Goal: Transaction & Acquisition: Purchase product/service

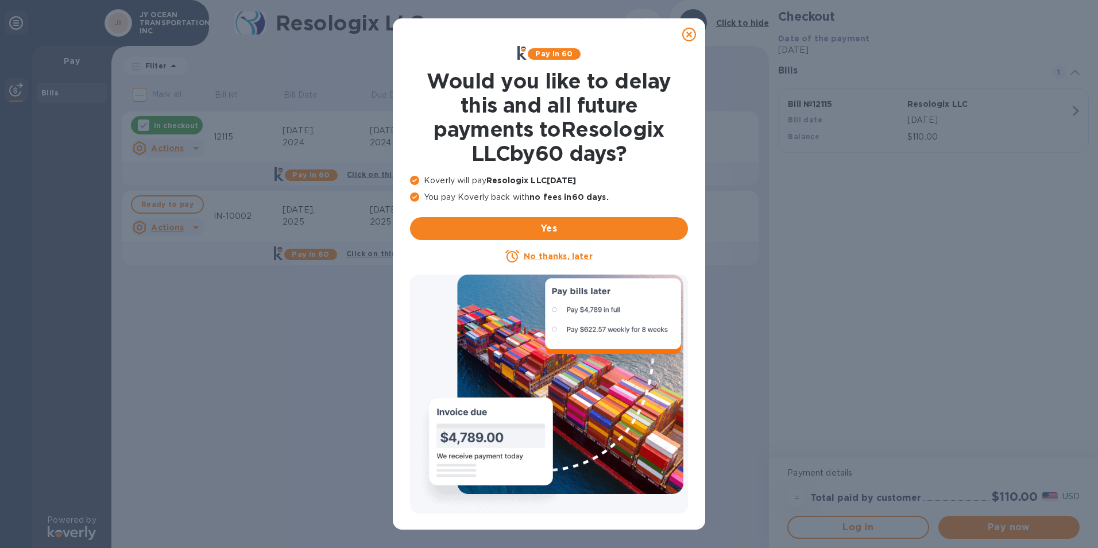
click at [691, 37] on icon at bounding box center [689, 35] width 14 height 14
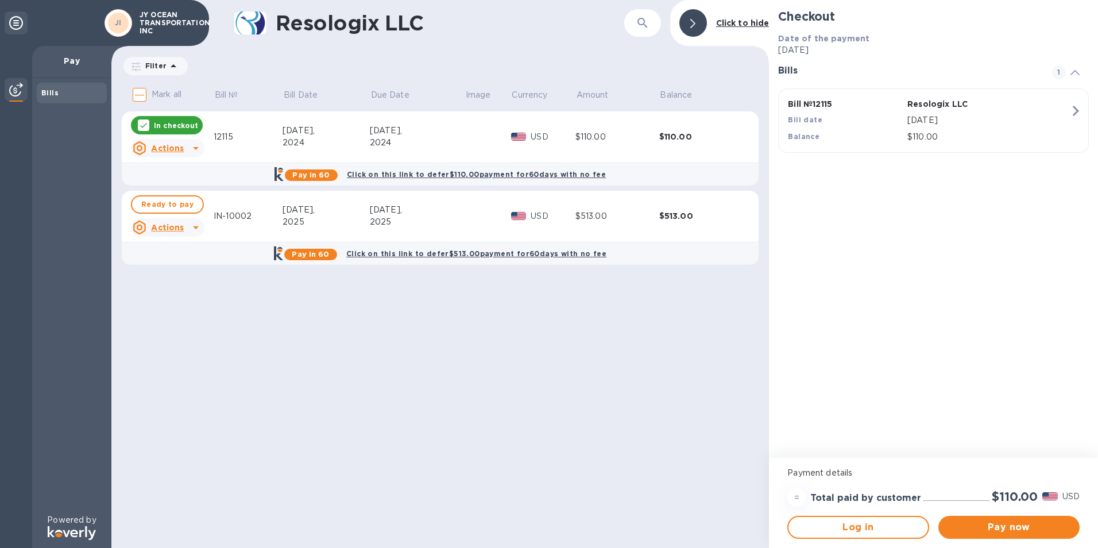
click at [400, 423] on div "Resologix LLC ​ Click to hide Filter Amount Mark all Bill № Bill Date Due Date …" at bounding box center [440, 274] width 658 height 548
click at [447, 227] on div "2025" at bounding box center [417, 222] width 95 height 12
click at [516, 453] on div "Resologix LLC ​ Click to hide Filter Amount Mark all Bill № Bill Date Due Date …" at bounding box center [440, 274] width 658 height 548
click at [432, 215] on div "[DATE]," at bounding box center [417, 210] width 95 height 12
click at [439, 401] on div "Resologix LLC ​ Click to hide Filter Amount Mark all Bill № Bill Date Due Date …" at bounding box center [440, 274] width 658 height 548
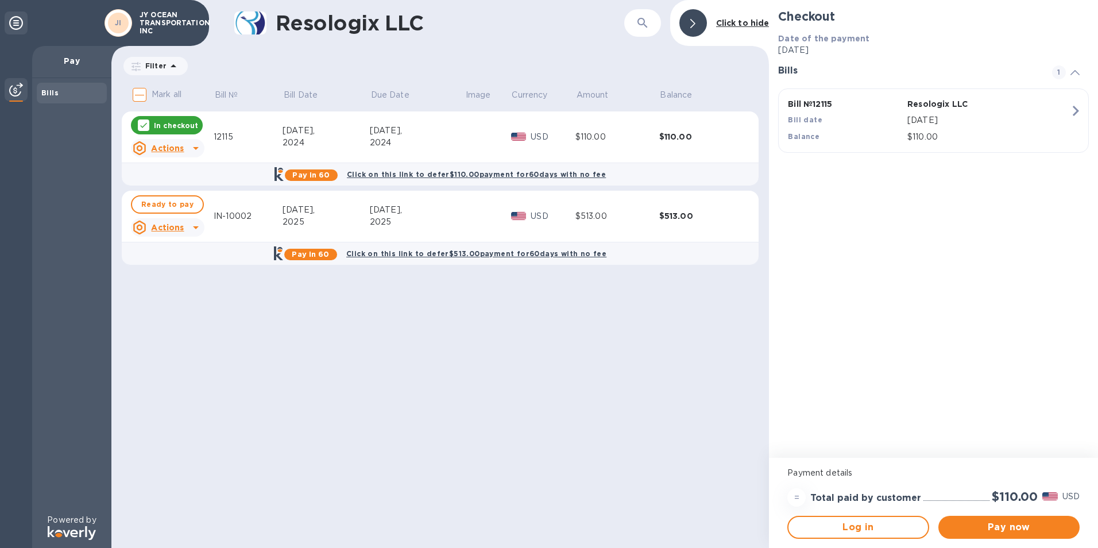
click at [211, 373] on div "Resologix LLC ​ Click to hide Filter Amount Mark all Bill № Bill Date Due Date …" at bounding box center [440, 274] width 658 height 548
click at [212, 201] on td "Ready to pay Actions" at bounding box center [168, 217] width 92 height 52
click at [231, 423] on div "Resologix LLC ​ Click to hide Filter Amount Mark all Bill № Bill Date Due Date …" at bounding box center [440, 274] width 658 height 548
click at [563, 377] on div "Resologix LLC ​ Click to hide Filter Amount Mark all Bill № Bill Date Due Date …" at bounding box center [440, 274] width 658 height 548
click at [253, 145] on td "12115" at bounding box center [248, 137] width 69 height 52
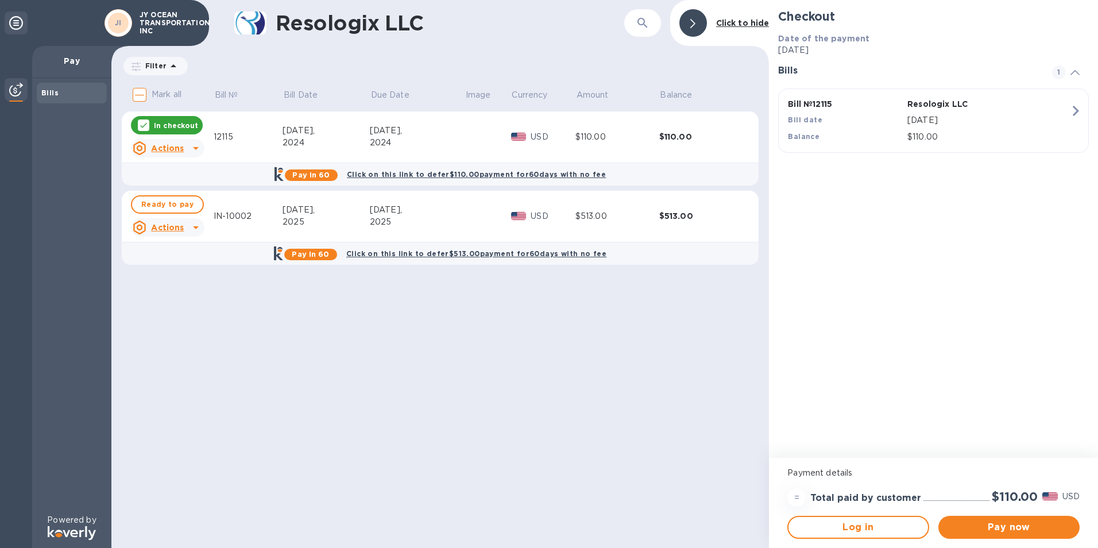
click at [193, 150] on icon at bounding box center [196, 148] width 14 height 14
click at [185, 196] on b "Open bill" at bounding box center [182, 194] width 38 height 9
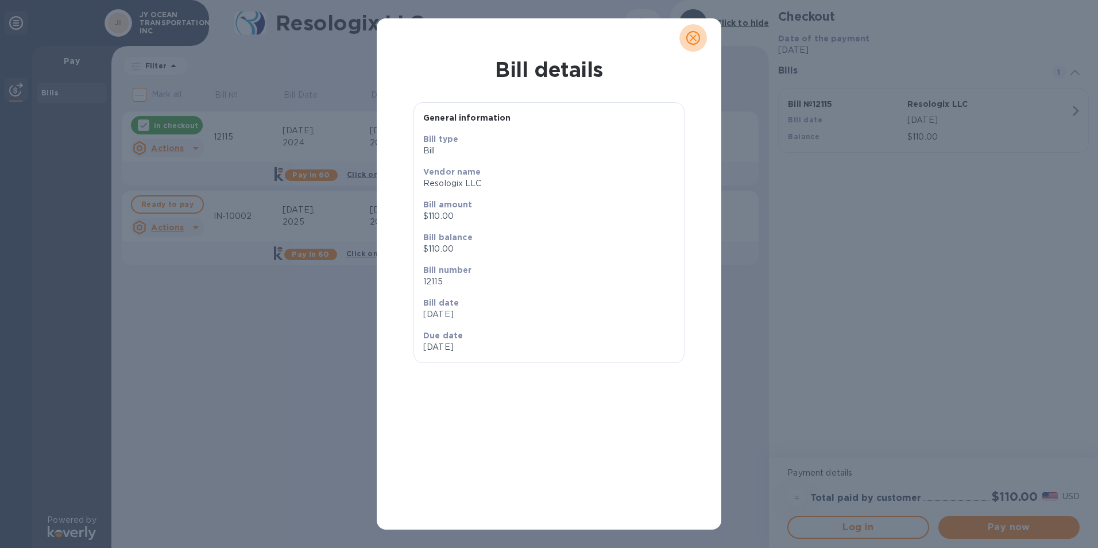
click at [695, 40] on icon "close" at bounding box center [693, 37] width 7 height 7
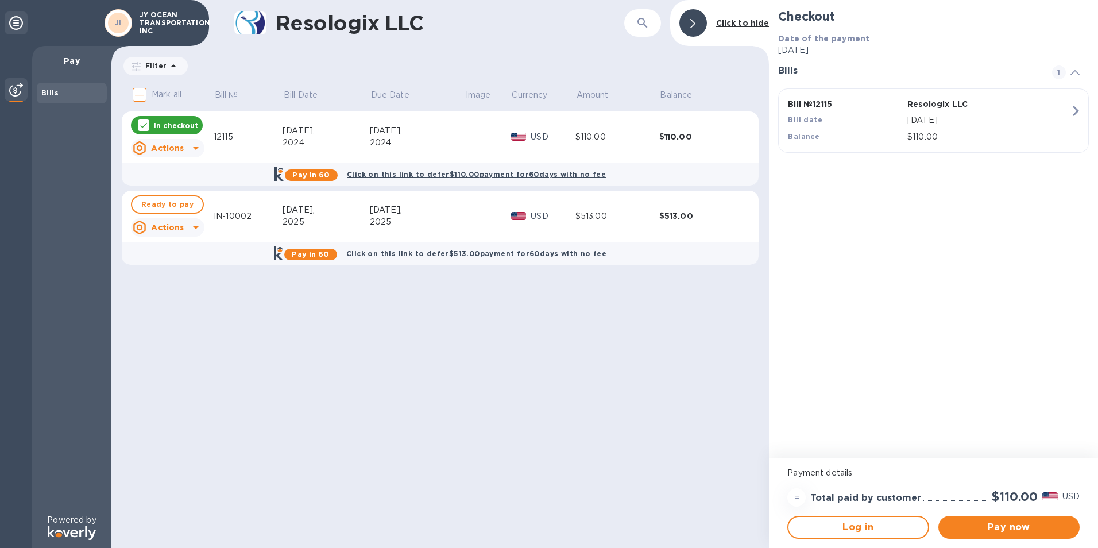
drag, startPoint x: 225, startPoint y: 279, endPoint x: 196, endPoint y: 248, distance: 41.8
click at [224, 281] on div "Resologix LLC ​ Click to hide Filter Amount Mark all Bill № Bill Date Due Date …" at bounding box center [440, 274] width 658 height 548
click at [192, 228] on icon at bounding box center [196, 228] width 14 height 14
click at [199, 275] on b "Open bill" at bounding box center [182, 273] width 38 height 9
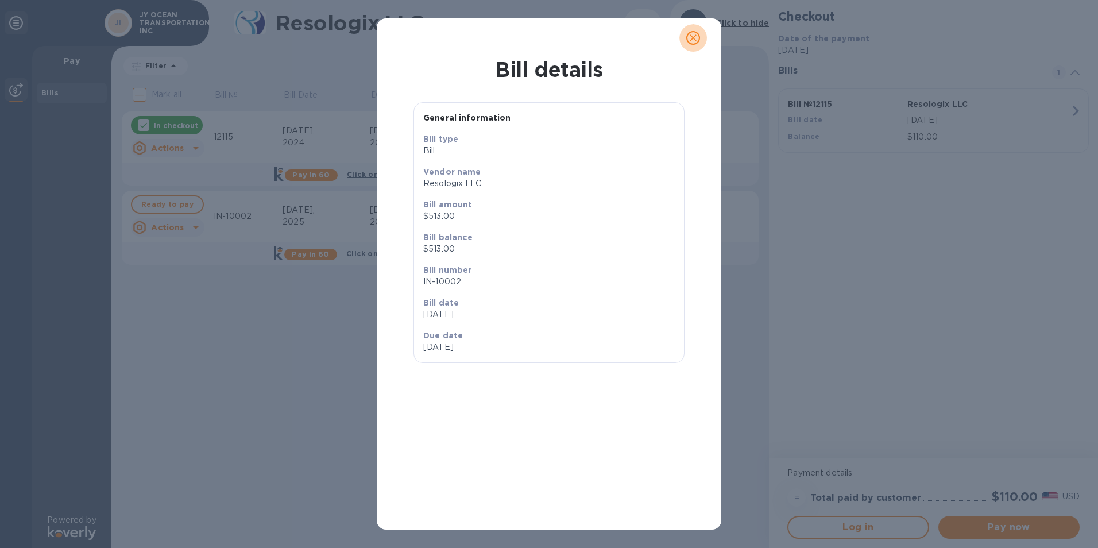
click at [692, 41] on icon "close" at bounding box center [692, 37] width 11 height 11
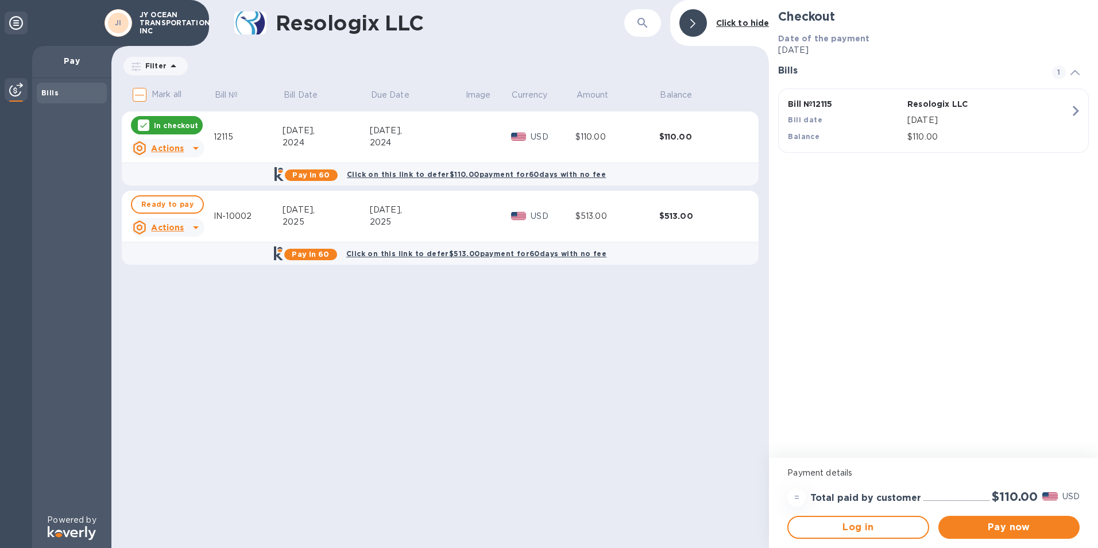
click at [536, 390] on div "Resologix LLC ​ Click to hide Filter Amount Mark all Bill № Bill Date Due Date …" at bounding box center [440, 274] width 658 height 548
click at [1069, 111] on icon "button" at bounding box center [1075, 110] width 21 height 21
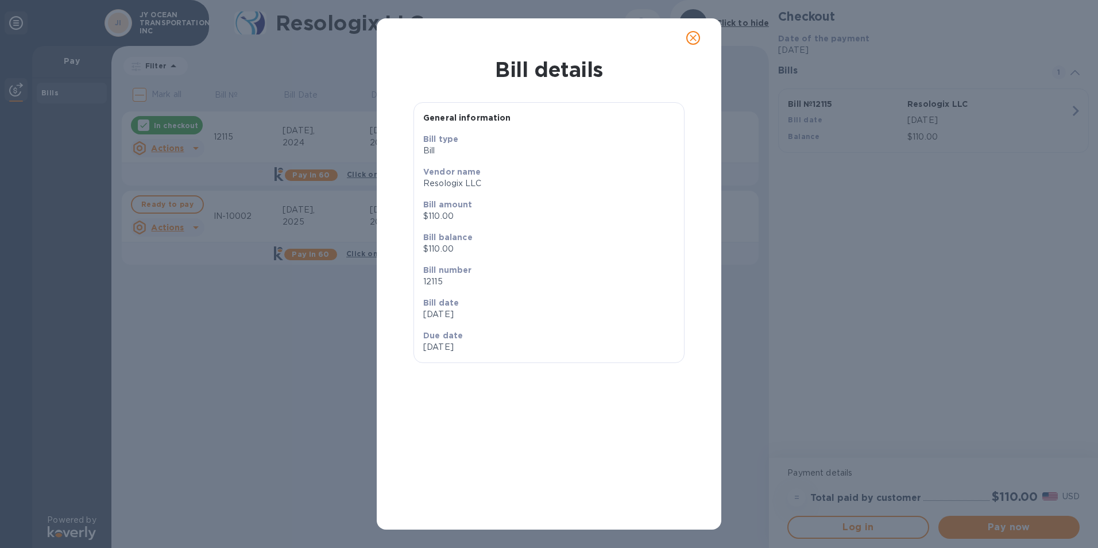
click at [694, 40] on icon "close" at bounding box center [692, 37] width 11 height 11
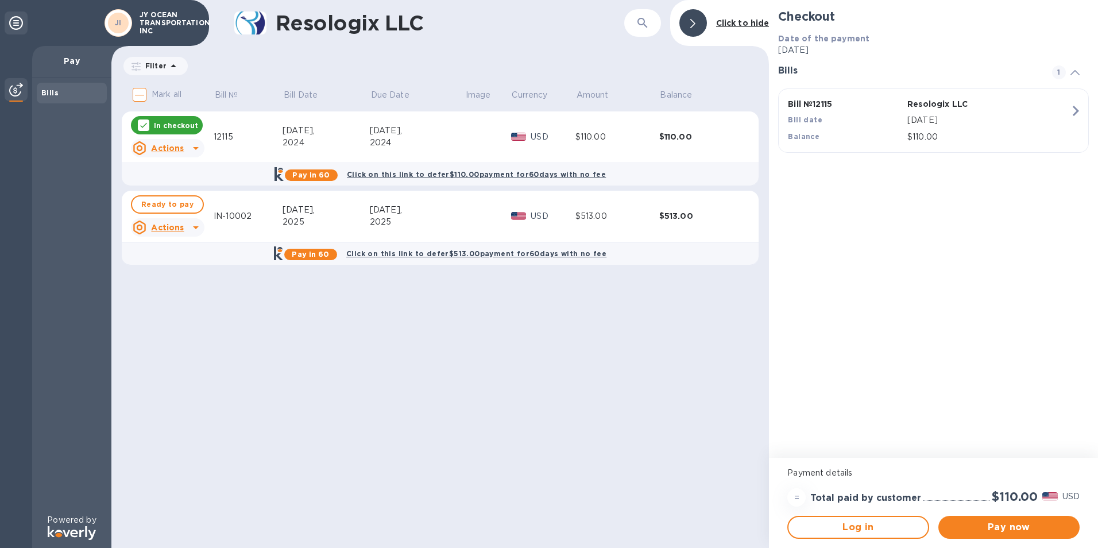
click at [458, 373] on div "Resologix LLC ​ Click to hide Filter Amount Mark all Bill № Bill Date Due Date …" at bounding box center [440, 274] width 658 height 548
click at [444, 207] on div "[DATE]," at bounding box center [417, 210] width 95 height 12
click at [444, 215] on div "[DATE]," at bounding box center [417, 210] width 95 height 12
click at [449, 475] on div "Resologix LLC ​ Click to hide Filter Amount Mark all Bill № Bill Date Due Date …" at bounding box center [440, 274] width 658 height 548
click at [144, 124] on icon at bounding box center [143, 125] width 9 height 9
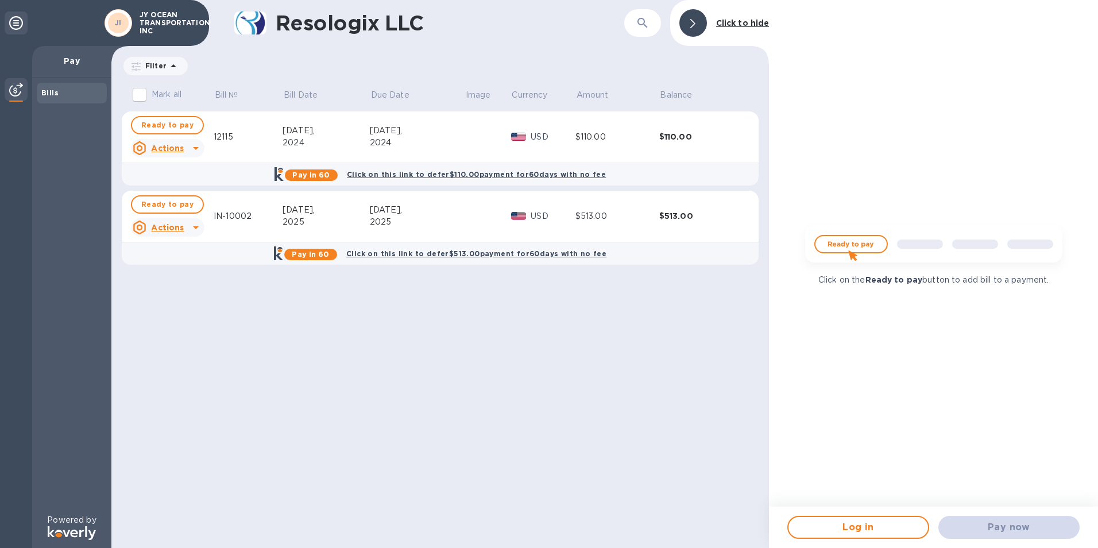
click at [225, 234] on td "IN-10002" at bounding box center [248, 217] width 69 height 52
click at [242, 233] on td "IN-10002" at bounding box center [248, 217] width 69 height 52
click at [639, 227] on td "$513.00" at bounding box center [617, 217] width 84 height 52
click at [727, 224] on td "$513.00" at bounding box center [701, 217] width 84 height 52
click at [169, 206] on span "Ready to pay" at bounding box center [167, 205] width 52 height 14
